Goal: Find specific page/section: Find specific page/section

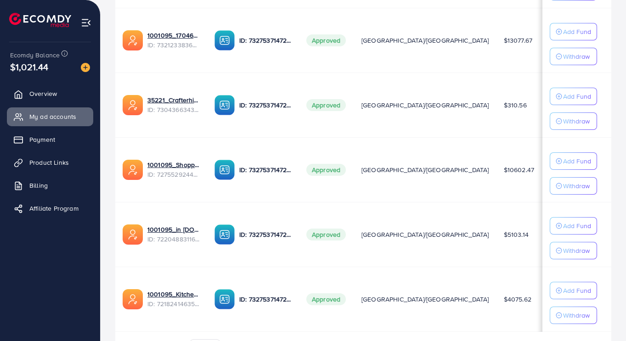
scroll to position [336, 0]
click at [185, 164] on link "1001095_Shopping Center" at bounding box center [173, 164] width 52 height 9
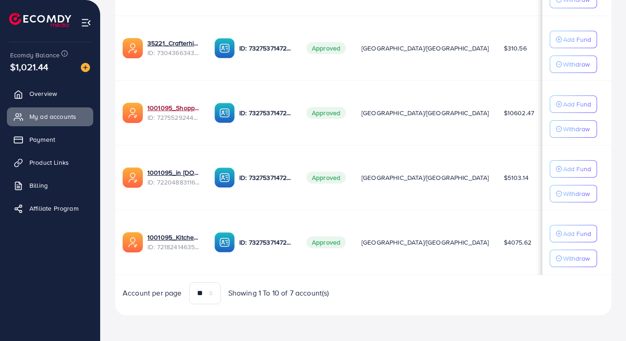
scroll to position [393, 0]
click at [180, 106] on link "1001095_Shopping Center" at bounding box center [173, 108] width 52 height 9
click at [170, 113] on link "1001095_Shopping Center" at bounding box center [173, 108] width 52 height 9
click at [166, 110] on link "1001095_Shopping Center" at bounding box center [173, 108] width 52 height 9
click at [162, 110] on link "1001095_Shopping Center" at bounding box center [173, 108] width 52 height 9
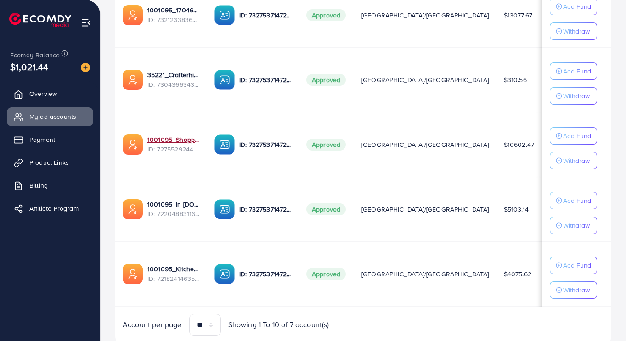
scroll to position [355, 0]
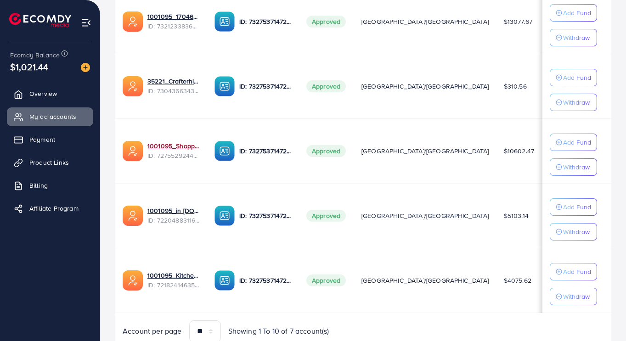
click at [157, 145] on link "1001095_Shopping Center" at bounding box center [173, 146] width 52 height 9
click at [165, 147] on link "1001095_Shopping Center" at bounding box center [173, 146] width 52 height 9
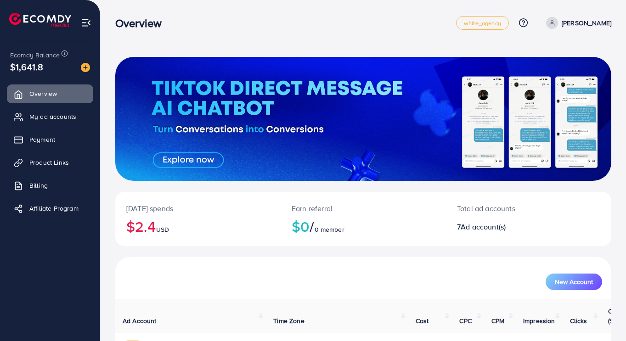
click at [45, 115] on span "My ad accounts" at bounding box center [52, 116] width 47 height 9
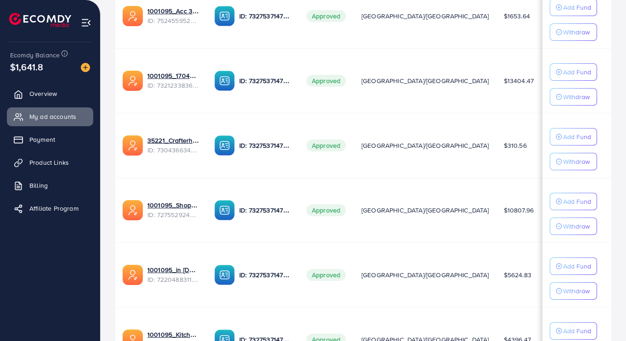
scroll to position [295, 0]
click at [173, 209] on link "1001095_Shopping Center" at bounding box center [173, 205] width 52 height 9
